Goal: Task Accomplishment & Management: Use online tool/utility

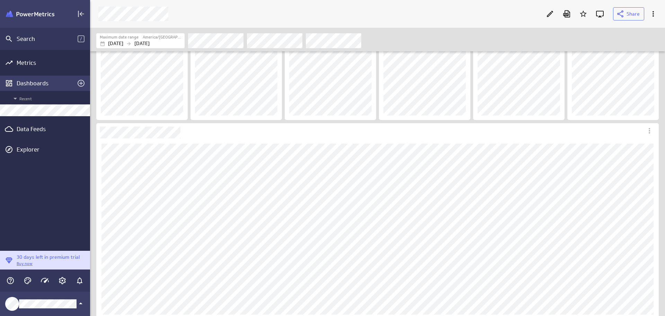
click at [41, 82] on div "Dashboards" at bounding box center [45, 83] width 57 height 8
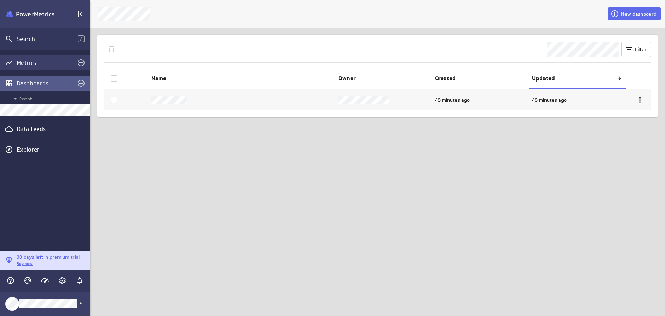
click at [34, 57] on div "Metrics" at bounding box center [45, 62] width 90 height 15
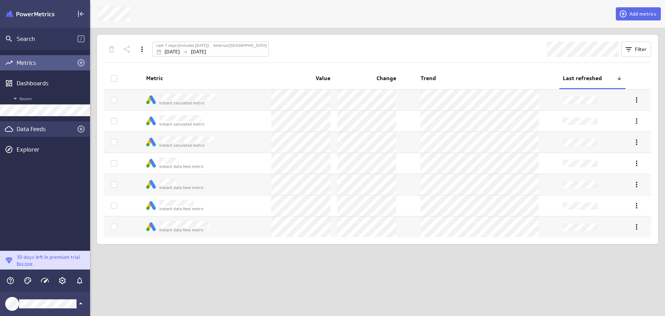
click at [42, 129] on div "Data Feeds" at bounding box center [45, 129] width 57 height 8
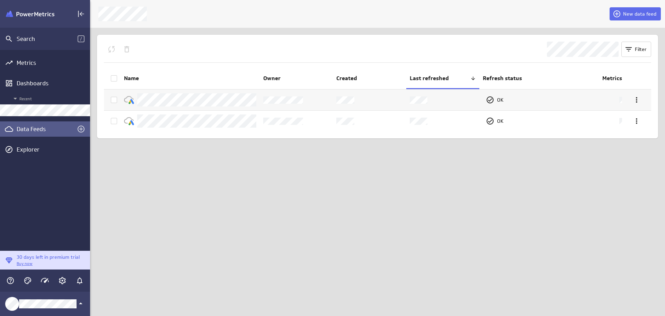
click at [244, 175] on div "New data feed Filter Name Owner Created Last refreshed Refresh status Metrics O…" at bounding box center [377, 158] width 575 height 316
click at [443, 12] on span "New data feed" at bounding box center [639, 14] width 33 height 6
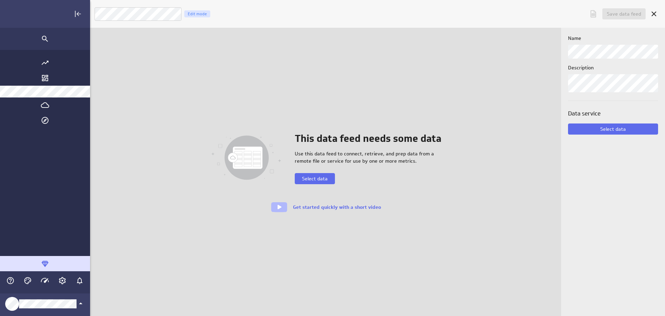
scroll to position [326, 652]
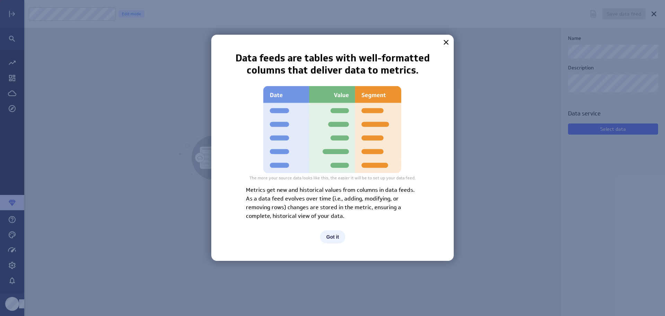
click at [333, 218] on button "Got it" at bounding box center [332, 236] width 25 height 13
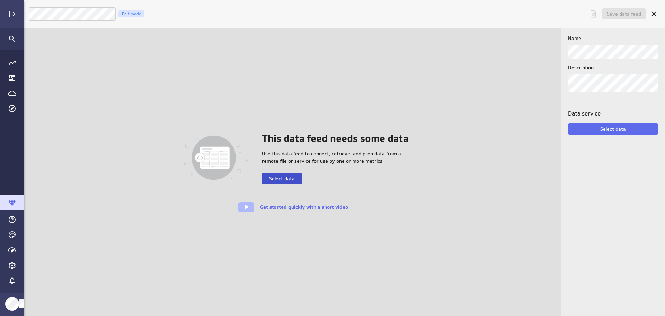
click at [293, 178] on span "Select data" at bounding box center [282, 178] width 26 height 6
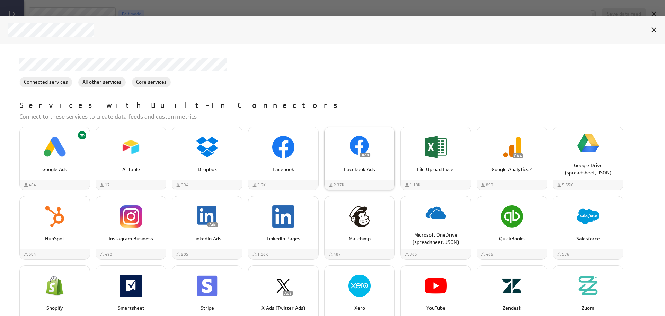
click at [364, 175] on div "Facebook Ads" at bounding box center [360, 153] width 70 height 53
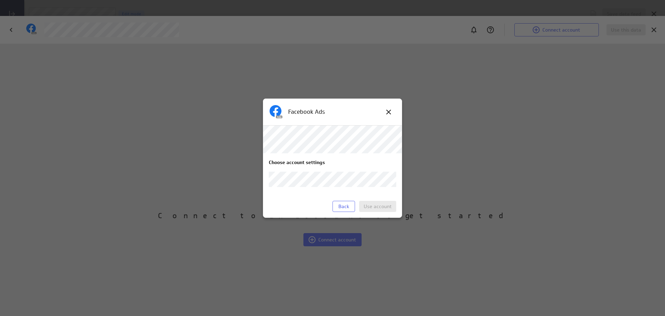
click at [388, 178] on body "Save data feed Untitled data feed Edit mode This data feed needs some data Use …" at bounding box center [332, 158] width 665 height 316
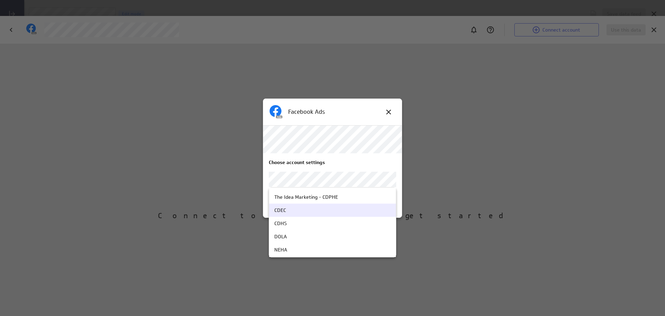
scroll to position [35, 0]
click at [346, 215] on div "CDHS" at bounding box center [332, 213] width 116 height 6
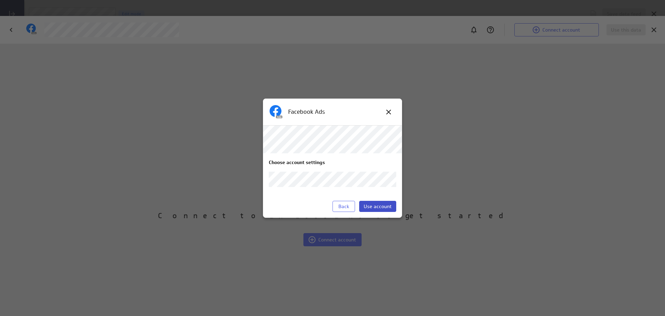
click at [385, 208] on span "Use account" at bounding box center [378, 206] width 28 height 6
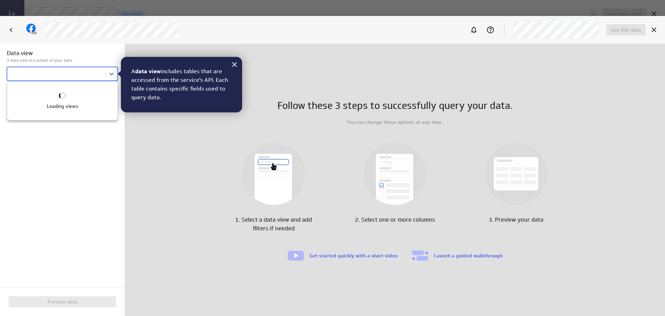
click at [64, 75] on body "Save data feed Untitled data feed Edit mode This data feed needs some data Use …" at bounding box center [332, 158] width 665 height 316
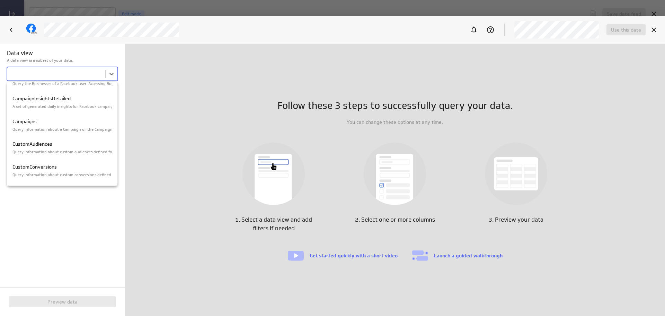
scroll to position [520, 0]
click at [61, 130] on p "Query information about a Campaign or the Campaigns on a specific Ad Account. A…" at bounding box center [62, 128] width 100 height 6
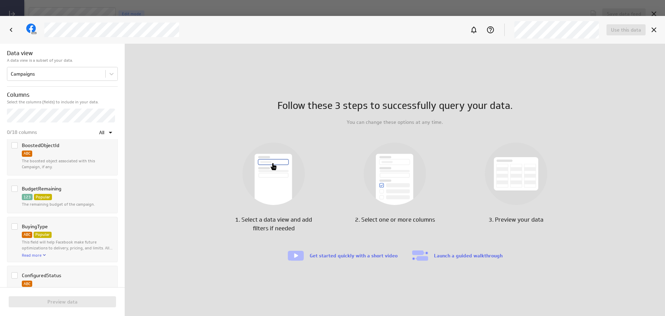
scroll to position [69, 0]
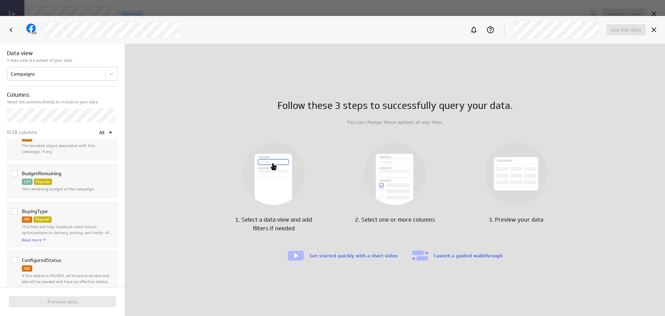
click at [15, 175] on icon "Column BudgetRemaining" at bounding box center [15, 173] width 6 height 6
click at [0, 0] on input "Column BudgetRemaining" at bounding box center [0, 0] width 0 height 0
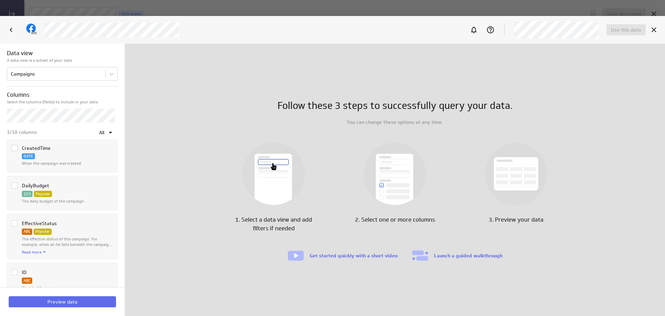
scroll to position [243, 0]
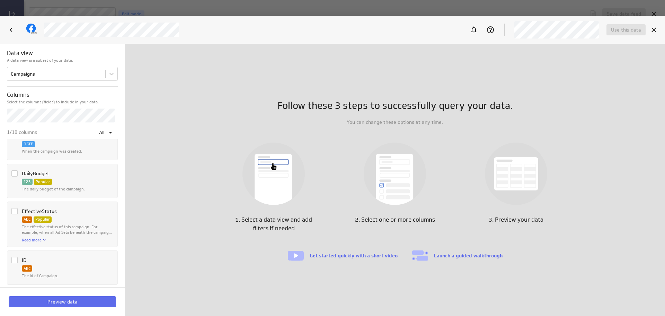
click at [14, 175] on icon "Column DailyBudget" at bounding box center [15, 173] width 6 height 6
click at [0, 0] on input "Column DailyBudget" at bounding box center [0, 0] width 0 height 0
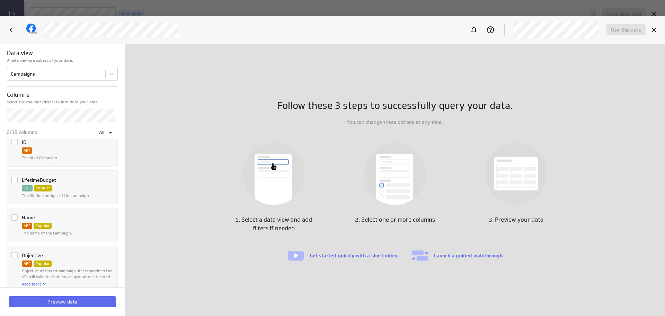
scroll to position [381, 0]
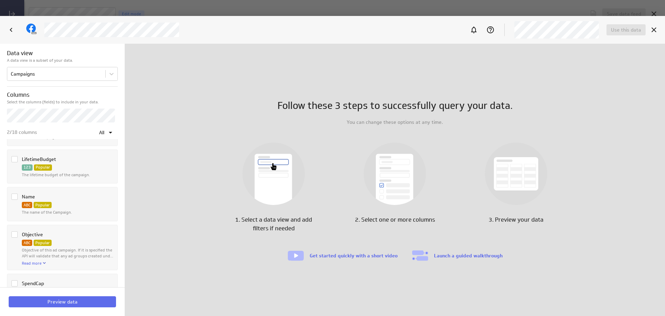
click at [16, 159] on icon "Column LifetimeBudget" at bounding box center [14, 159] width 4 height 3
click at [0, 0] on input "Column LifetimeBudget" at bounding box center [0, 0] width 0 height 0
click at [14, 196] on icon "Column Name" at bounding box center [15, 197] width 6 height 6
click at [0, 0] on input "Column Name" at bounding box center [0, 0] width 0 height 0
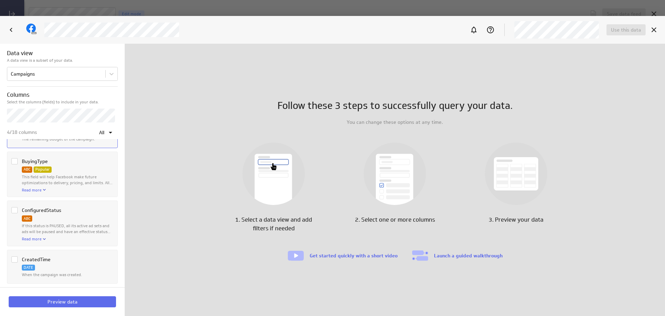
scroll to position [27, 0]
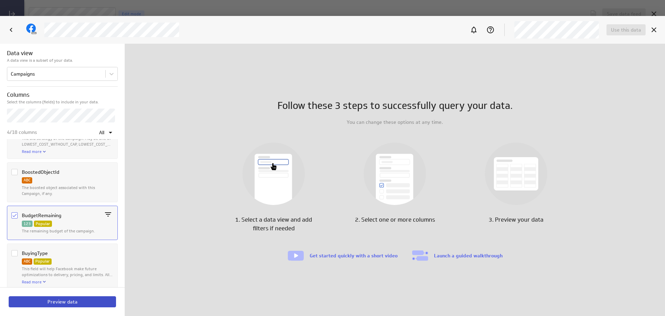
click at [90, 218] on button "Preview data" at bounding box center [62, 301] width 107 height 11
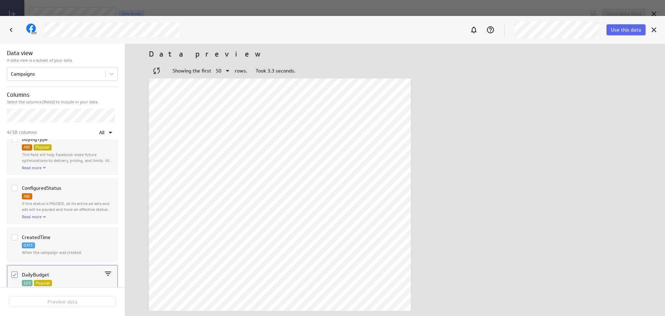
scroll to position [0, 0]
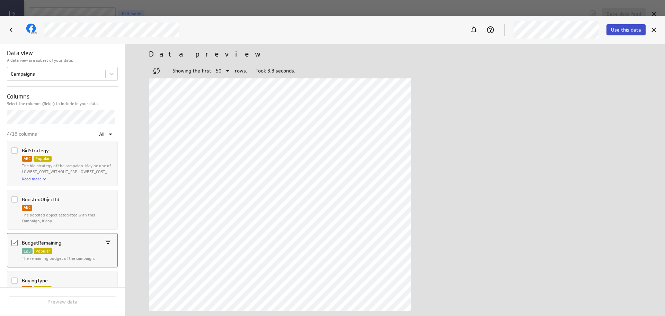
click at [443, 32] on span "Use this data" at bounding box center [626, 30] width 30 height 6
drag, startPoint x: 567, startPoint y: 100, endPoint x: 500, endPoint y: 70, distance: 73.4
click at [443, 70] on div "Showing the first 50 rows. Took 3.3 seconds." at bounding box center [395, 70] width 492 height 15
